Goal: Obtain resource: Obtain resource

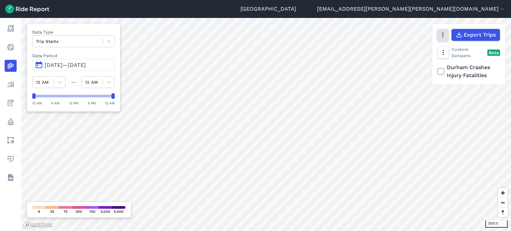
click at [440, 37] on icon "button" at bounding box center [443, 35] width 7 height 7
click at [440, 35] on icon "button" at bounding box center [443, 35] width 7 height 7
click at [442, 35] on icon "button" at bounding box center [443, 35] width 7 height 7
click at [410, 65] on label "Satellite" at bounding box center [409, 63] width 37 height 14
click at [391, 38] on input "Satellite" at bounding box center [391, 35] width 0 height 4
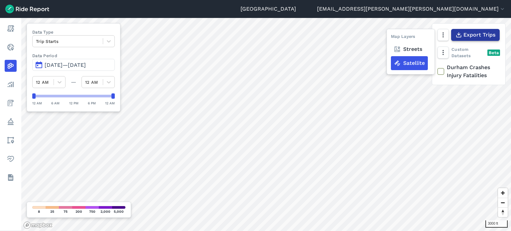
click at [469, 36] on span "Export Trips" at bounding box center [480, 35] width 32 height 8
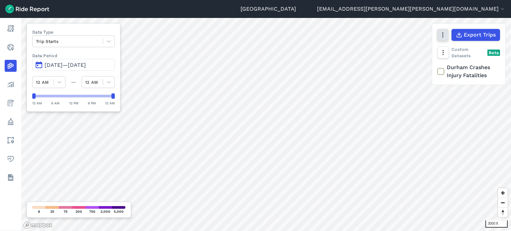
click at [444, 38] on icon "button" at bounding box center [443, 35] width 7 height 7
click at [419, 48] on label "Streets" at bounding box center [408, 49] width 34 height 14
click at [391, 38] on input "Streets" at bounding box center [391, 35] width 0 height 4
click at [442, 38] on button "button" at bounding box center [442, 35] width 11 height 12
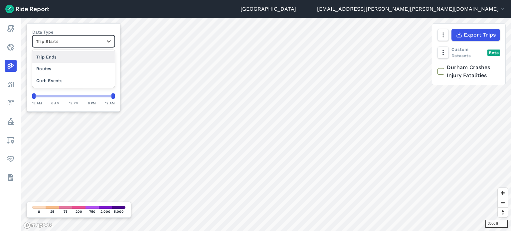
click at [49, 36] on div "Trip Starts" at bounding box center [73, 41] width 83 height 12
click at [67, 77] on div "Curb Events" at bounding box center [73, 81] width 83 height 12
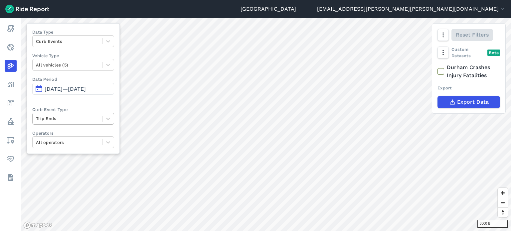
click at [58, 118] on div at bounding box center [67, 119] width 63 height 8
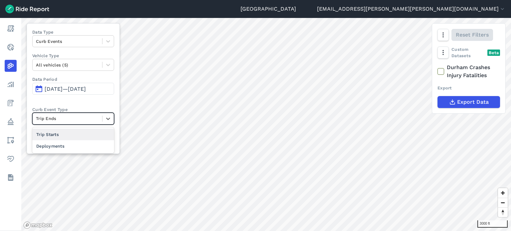
click at [53, 130] on div "Trip Starts" at bounding box center [73, 135] width 82 height 12
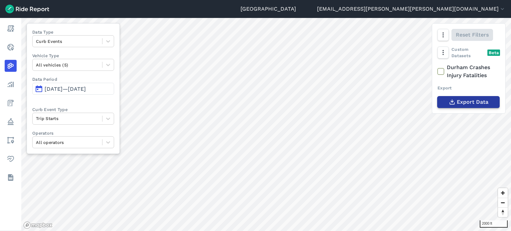
click at [464, 100] on span "Export Data" at bounding box center [473, 102] width 32 height 8
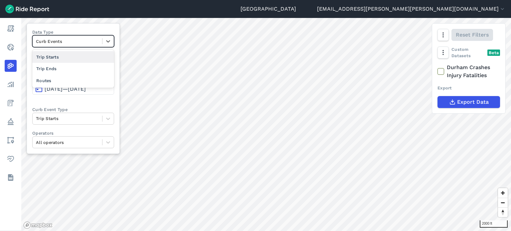
click at [74, 38] on div at bounding box center [67, 42] width 63 height 8
click at [75, 28] on div "Data Type option Trip Starts focused, 1 of 4. 3 results available. Use Up and D…" at bounding box center [73, 88] width 93 height 131
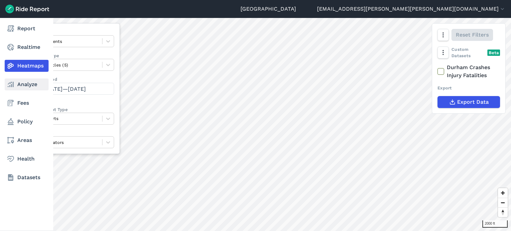
click at [23, 85] on link "Analyze" at bounding box center [27, 85] width 44 height 12
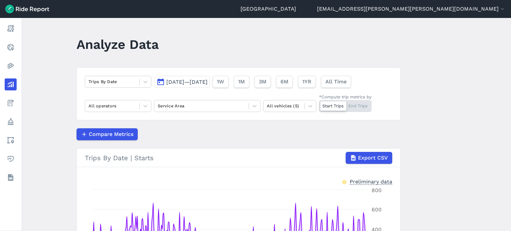
click at [199, 82] on span "Jul 1, 2024—Jun 30, 2025" at bounding box center [186, 82] width 41 height 6
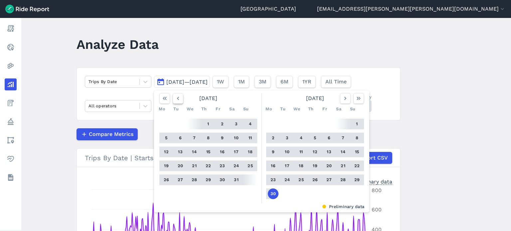
click at [177, 101] on icon "button" at bounding box center [178, 98] width 7 height 7
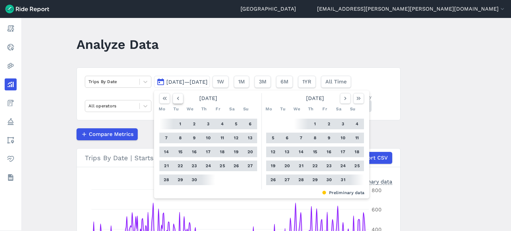
click at [177, 101] on icon "button" at bounding box center [178, 98] width 7 height 7
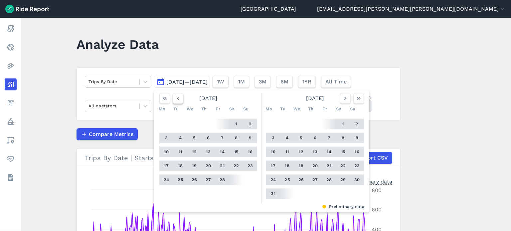
click at [177, 101] on icon "button" at bounding box center [178, 98] width 7 height 7
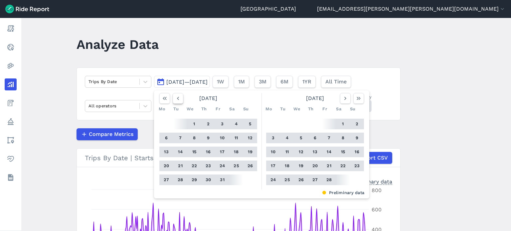
click at [177, 101] on icon "button" at bounding box center [178, 98] width 7 height 7
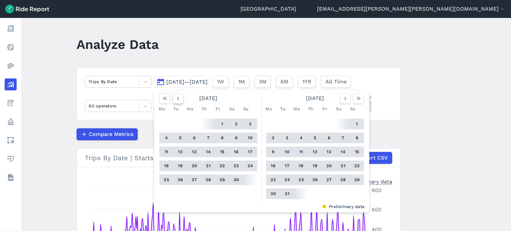
click at [177, 101] on icon "button" at bounding box center [178, 98] width 7 height 7
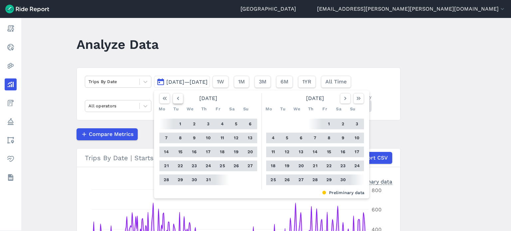
click at [177, 101] on icon "button" at bounding box center [178, 98] width 7 height 7
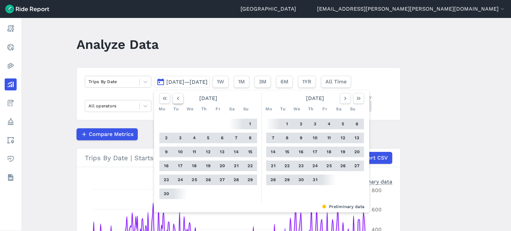
click at [177, 101] on icon "button" at bounding box center [178, 98] width 7 height 7
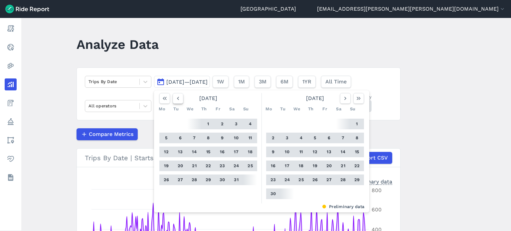
click at [177, 101] on icon "button" at bounding box center [178, 98] width 7 height 7
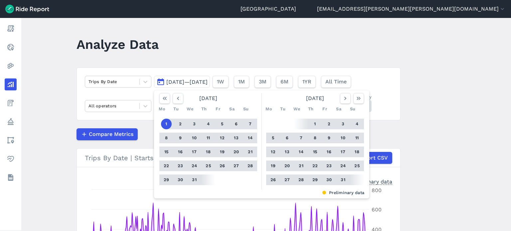
click at [43, 73] on main "Analyze Data Trips By Date Jul 1, 2024—Jun 30, 2025 July 2024 Mo Tu We Th Fr Sa…" at bounding box center [266, 124] width 490 height 213
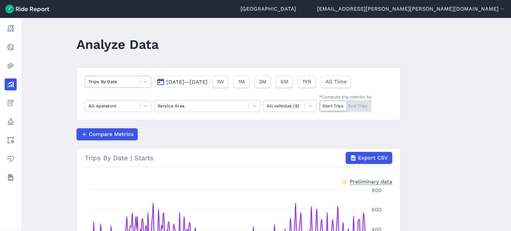
click at [105, 81] on div at bounding box center [113, 82] width 48 height 8
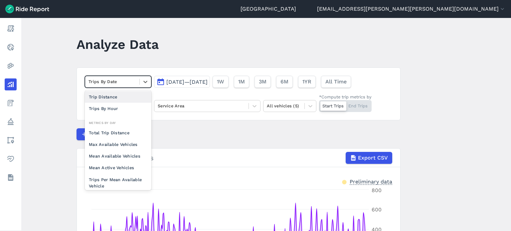
scroll to position [33, 0]
click at [114, 97] on div "Trips By Hour" at bounding box center [118, 98] width 67 height 12
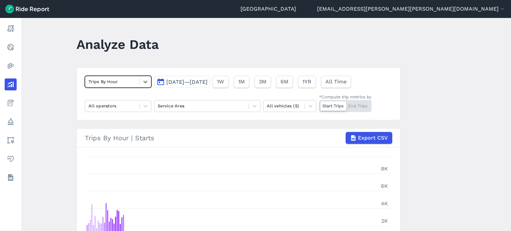
click at [447, 84] on main "Analyze Data option Trips By Hour, selected. Select is focused ,type to refine …" at bounding box center [266, 124] width 490 height 213
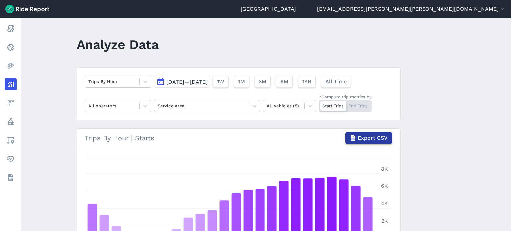
click at [377, 137] on span "Export CSV" at bounding box center [373, 138] width 30 height 8
click at [475, 113] on main "Analyze Data Trips By Hour Jul 1, 2024—Jun 30, 2025 1W 1M 3M 6M 1YR All Time Al…" at bounding box center [266, 124] width 490 height 213
click at [145, 82] on icon at bounding box center [145, 82] width 4 height 2
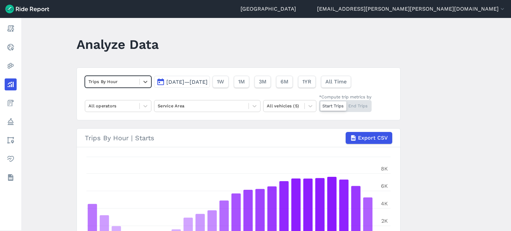
click at [479, 100] on main "Analyze Data option Trips By Hour, selected. Select is focused ,type to refine …" at bounding box center [266, 124] width 490 height 213
click at [93, 79] on div at bounding box center [113, 82] width 48 height 8
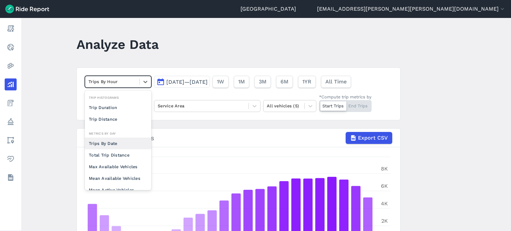
click at [103, 139] on div "Trips By Date" at bounding box center [118, 144] width 67 height 12
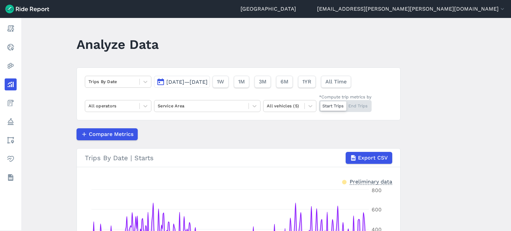
click at [425, 128] on main "Analyze Data Trips By Date Jul 1, 2024—Jun 30, 2025 1W 1M 3M 6M 1YR All Time Al…" at bounding box center [266, 124] width 490 height 213
click at [365, 161] on span "Export CSV" at bounding box center [373, 158] width 30 height 8
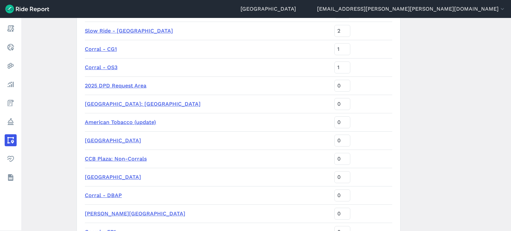
scroll to position [200, 0]
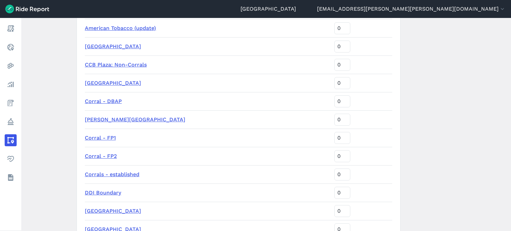
click at [110, 192] on link "DDI Boundary" at bounding box center [103, 193] width 36 height 6
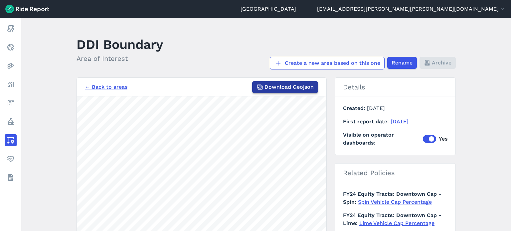
click at [302, 89] on span "Download Geojson" at bounding box center [289, 87] width 49 height 8
click at [286, 44] on header "DDI Boundary Area of Interest Create a new area based on this one Rename Archive" at bounding box center [270, 52] width 387 height 36
click at [473, 34] on main "DDI Boundary Area of Interest Create a new area based on this one Rename Archiv…" at bounding box center [266, 124] width 490 height 213
click at [196, 41] on header "DDI Boundary Area of Interest Create a new area based on this one Rename Archive" at bounding box center [270, 52] width 387 height 36
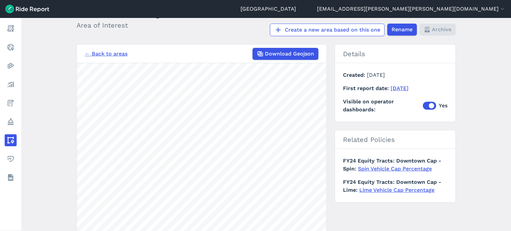
click at [206, 29] on div "Create a new area based on this one Rename Archive" at bounding box center [319, 30] width 296 height 13
click at [472, 40] on main "DDI Boundary Area of Interest Create a new area based on this one Rename Archiv…" at bounding box center [266, 124] width 490 height 213
click at [501, 44] on main "DDI Boundary Area of Interest Create a new area based on this one Rename Archiv…" at bounding box center [266, 124] width 490 height 213
